Goal: Use online tool/utility: Utilize a website feature to perform a specific function

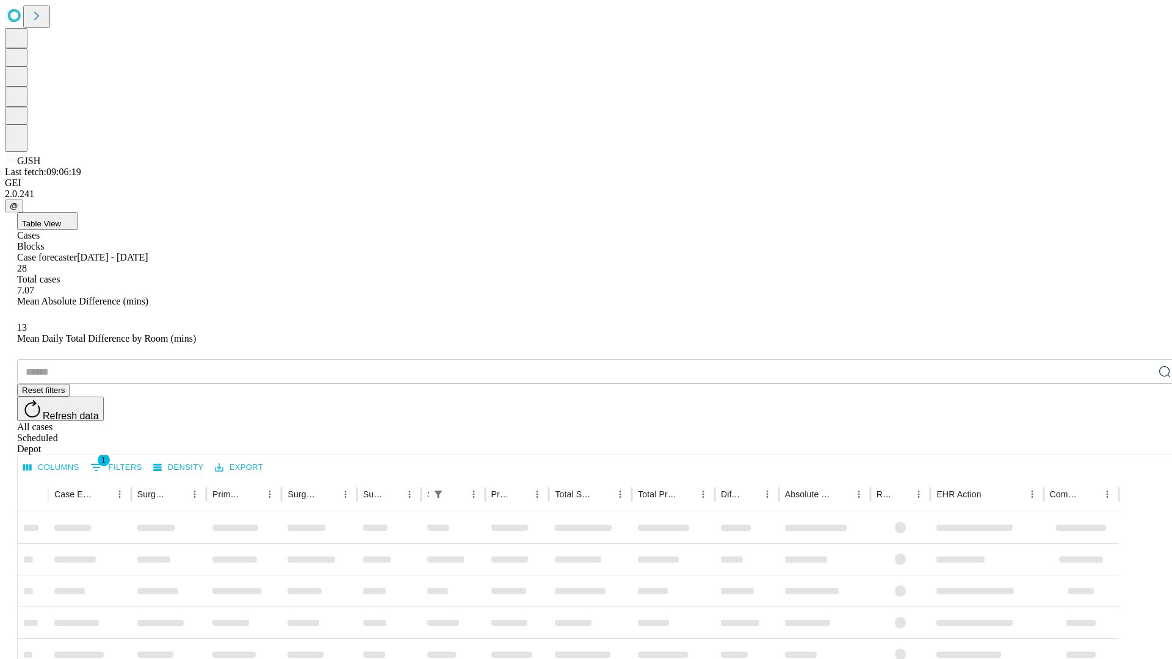
click at [61, 219] on span "Table View" at bounding box center [41, 223] width 39 height 9
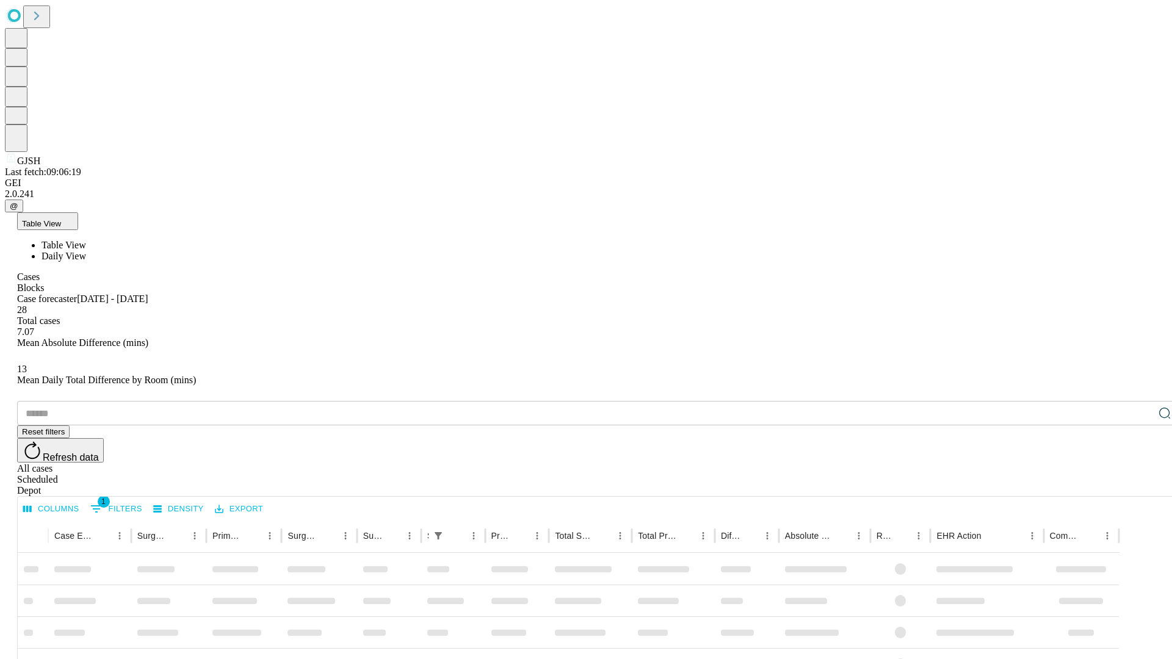
click at [86, 251] on span "Daily View" at bounding box center [64, 256] width 45 height 10
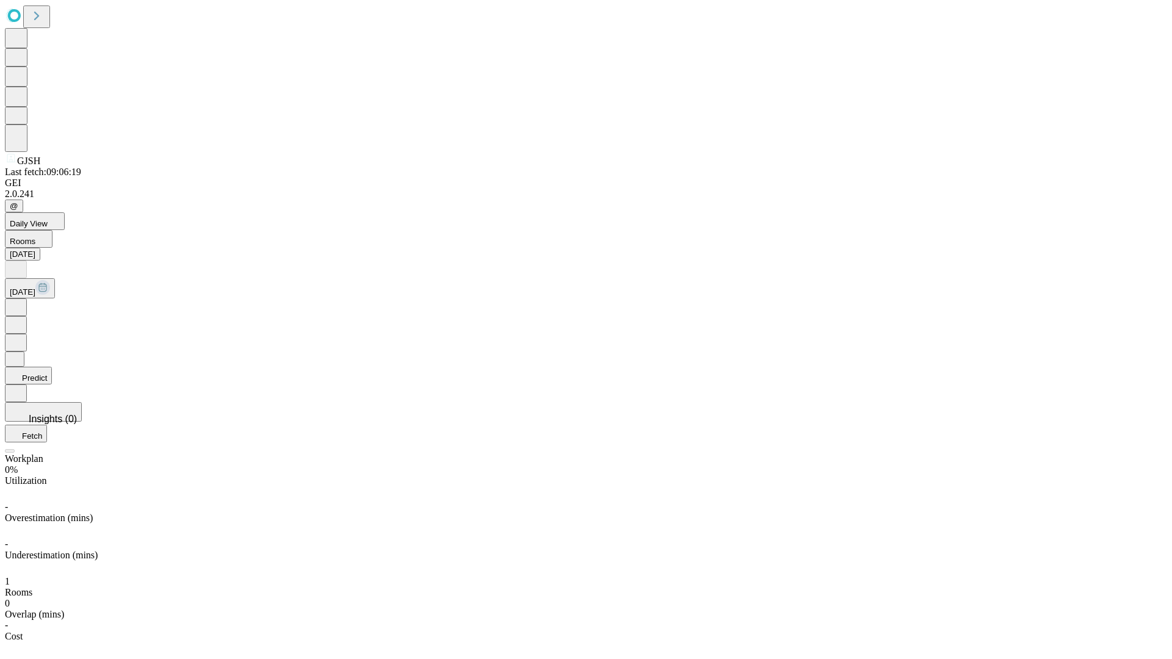
click at [52, 367] on button "Predict" at bounding box center [28, 376] width 47 height 18
